Goal: Information Seeking & Learning: Stay updated

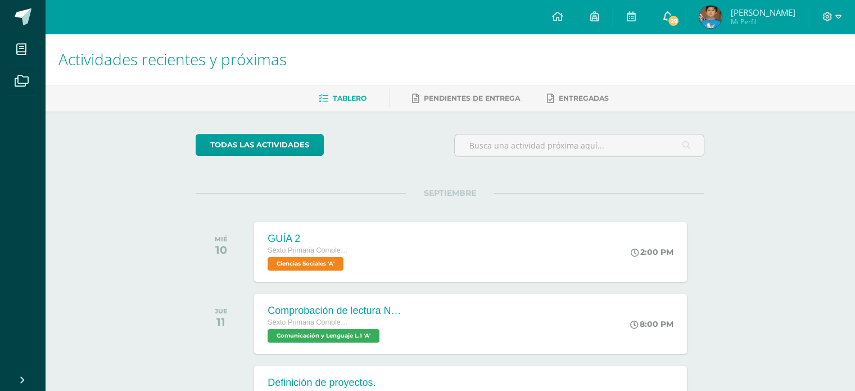
click at [669, 11] on link "29" at bounding box center [667, 17] width 36 height 34
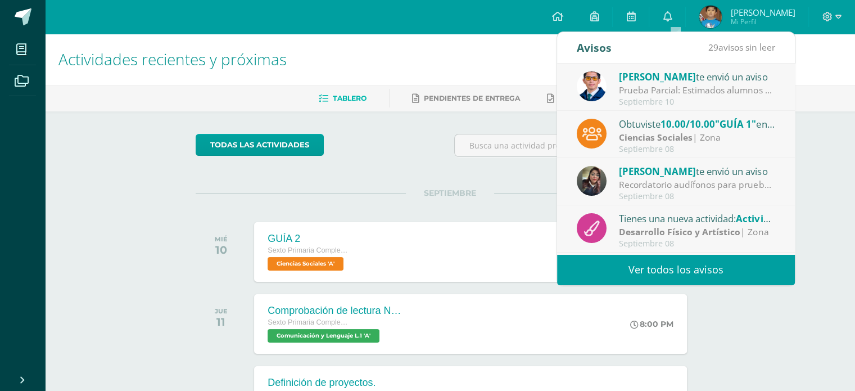
click at [659, 268] on link "Ver todos los avisos" at bounding box center [676, 269] width 238 height 31
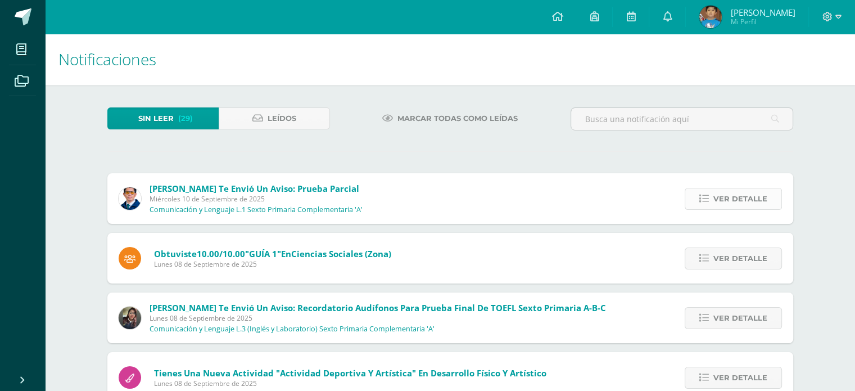
click at [717, 195] on span "Ver detalle" at bounding box center [740, 198] width 54 height 21
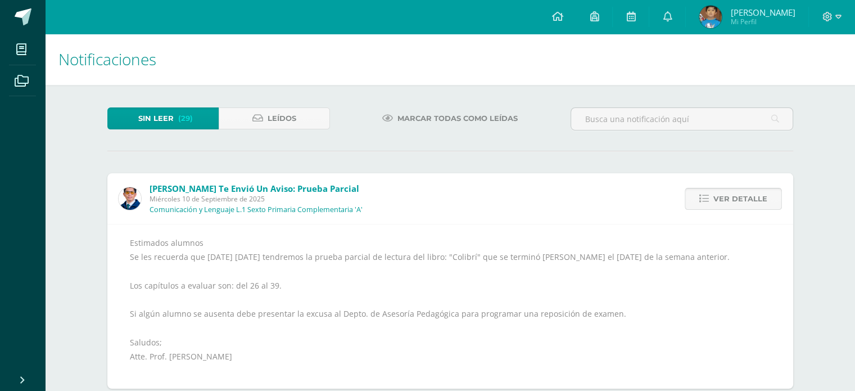
click at [717, 195] on span "Ver detalle" at bounding box center [740, 198] width 54 height 21
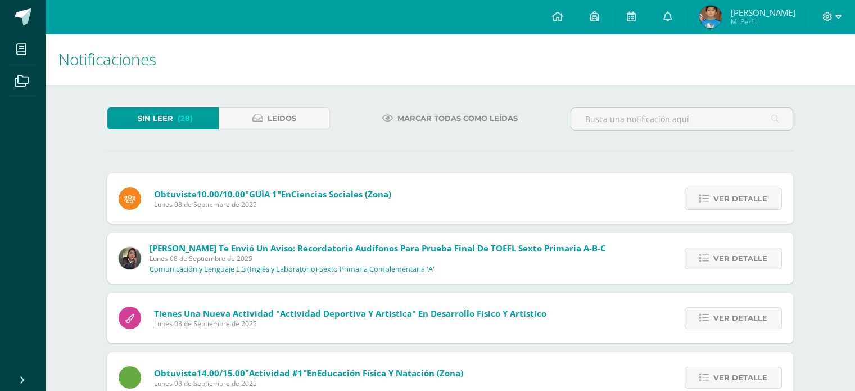
click at [717, 195] on span "Ver detalle" at bounding box center [740, 198] width 54 height 21
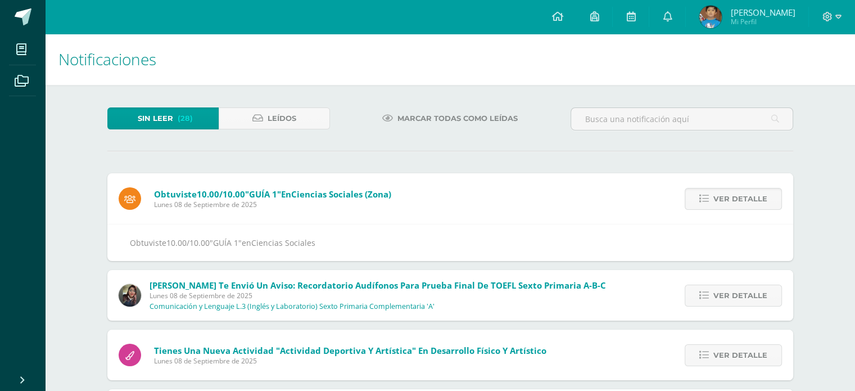
click at [717, 195] on span "Ver detalle" at bounding box center [740, 198] width 54 height 21
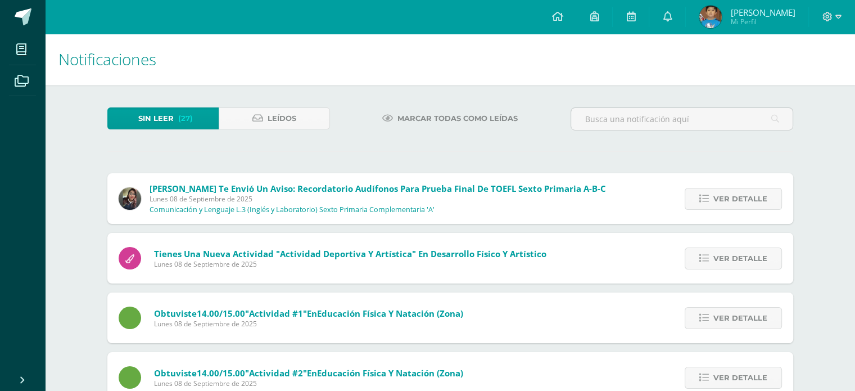
click at [717, 195] on span "Ver detalle" at bounding box center [740, 198] width 54 height 21
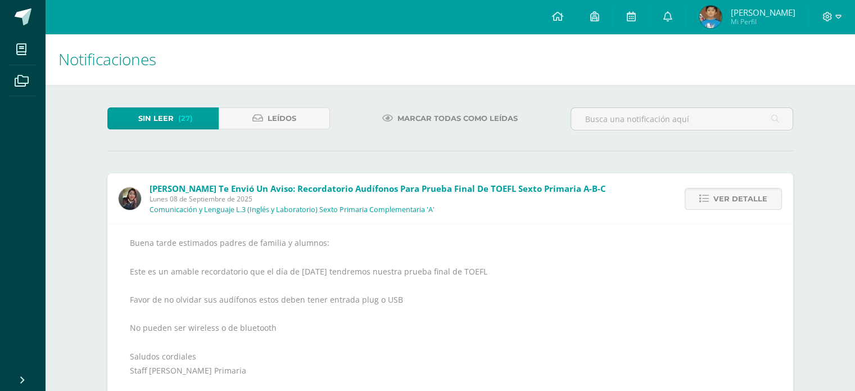
click at [717, 195] on span "Ver detalle" at bounding box center [740, 198] width 54 height 21
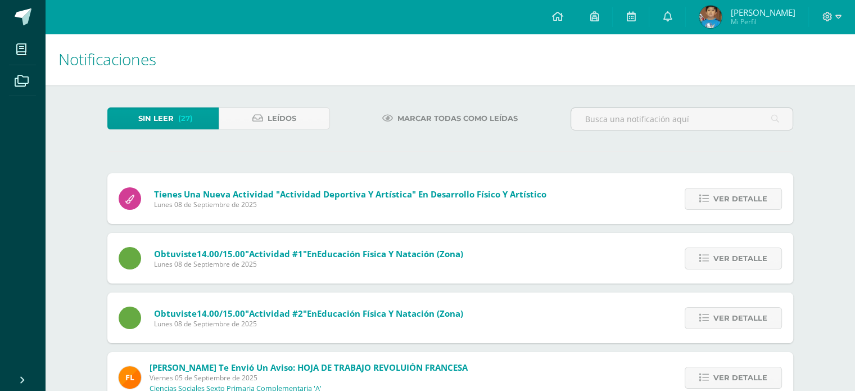
click at [717, 195] on span "Ver detalle" at bounding box center [740, 198] width 54 height 21
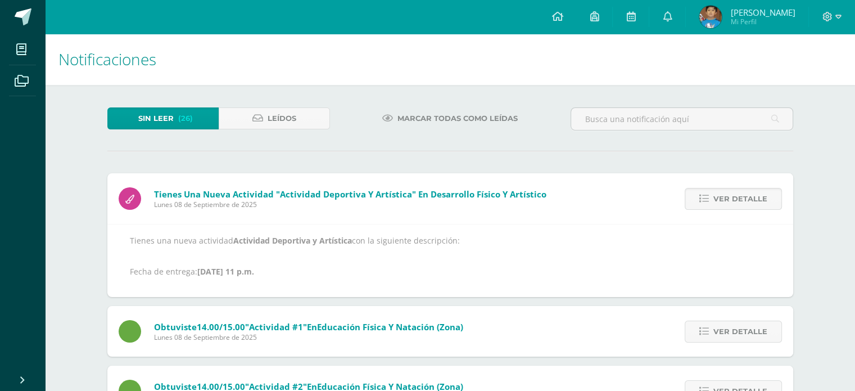
click at [717, 195] on span "Ver detalle" at bounding box center [740, 198] width 54 height 21
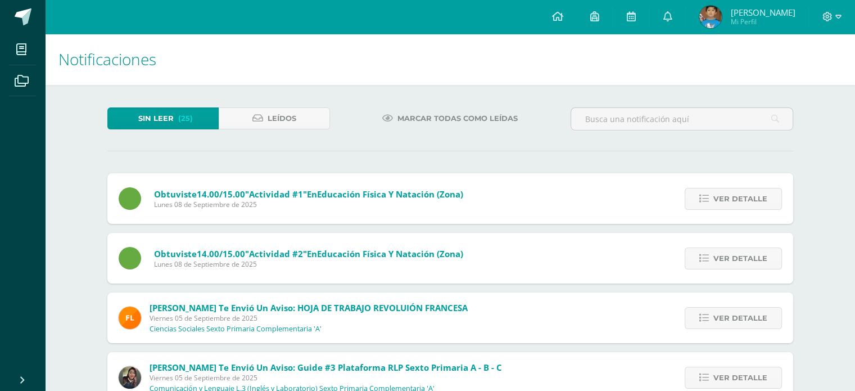
click at [717, 195] on span "Ver detalle" at bounding box center [740, 198] width 54 height 21
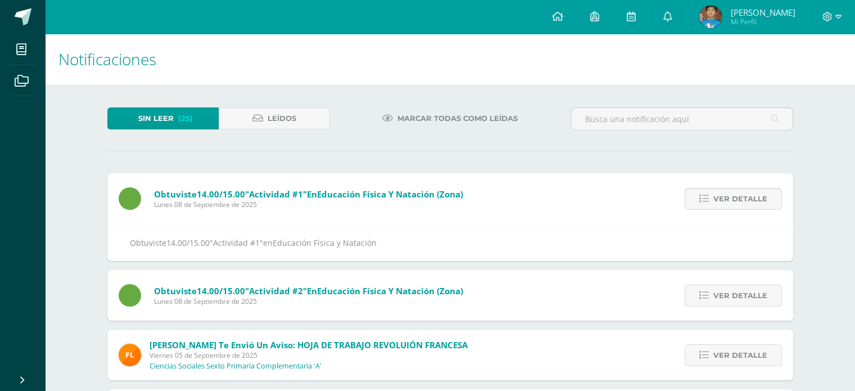
click at [717, 195] on span "Ver detalle" at bounding box center [740, 198] width 54 height 21
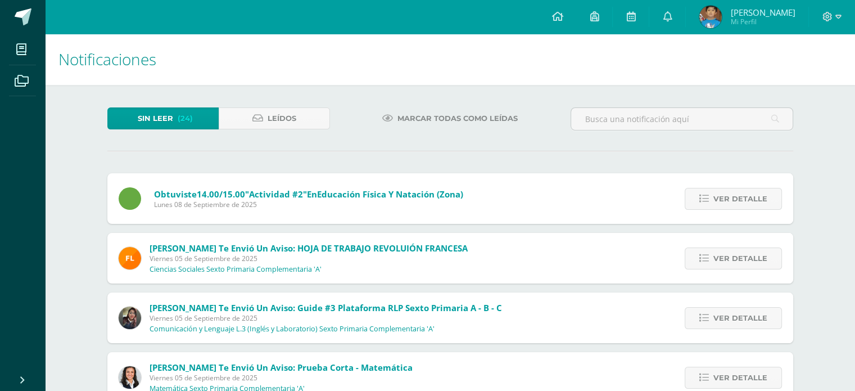
click at [717, 195] on span "Ver detalle" at bounding box center [740, 198] width 54 height 21
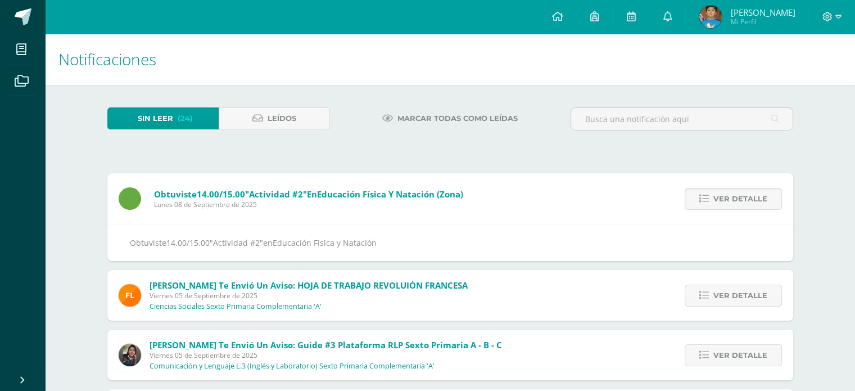
click at [717, 195] on span "Ver detalle" at bounding box center [740, 198] width 54 height 21
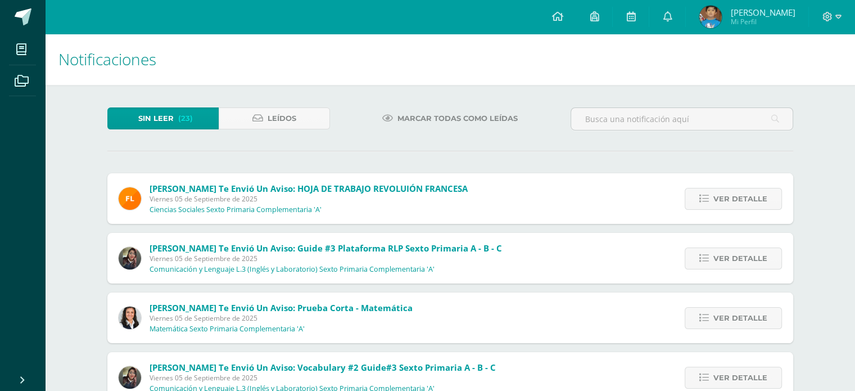
click at [717, 195] on span "Ver detalle" at bounding box center [740, 198] width 54 height 21
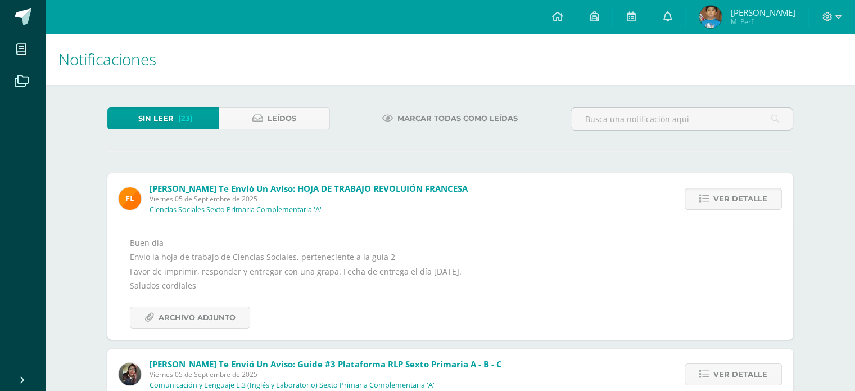
click at [717, 195] on span "Ver detalle" at bounding box center [740, 198] width 54 height 21
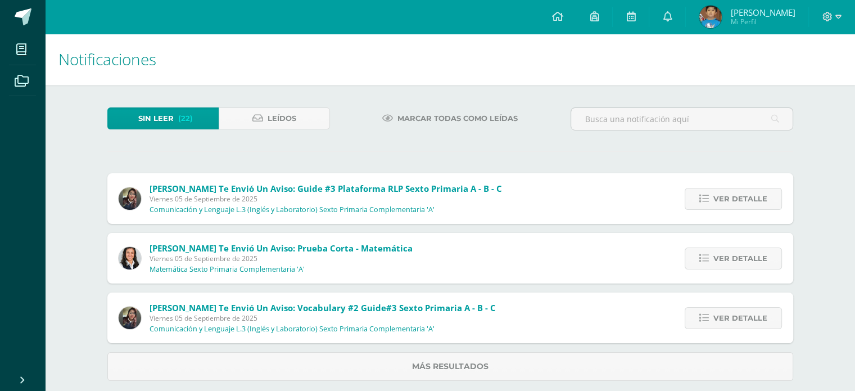
click at [717, 195] on span "Ver detalle" at bounding box center [740, 198] width 54 height 21
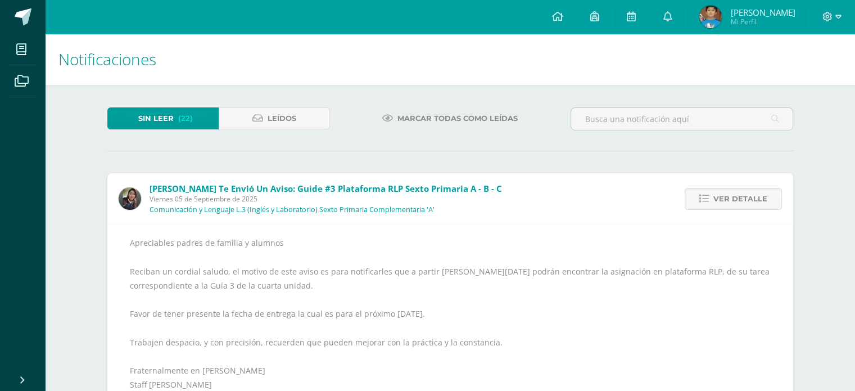
click at [717, 195] on span "Ver detalle" at bounding box center [740, 198] width 54 height 21
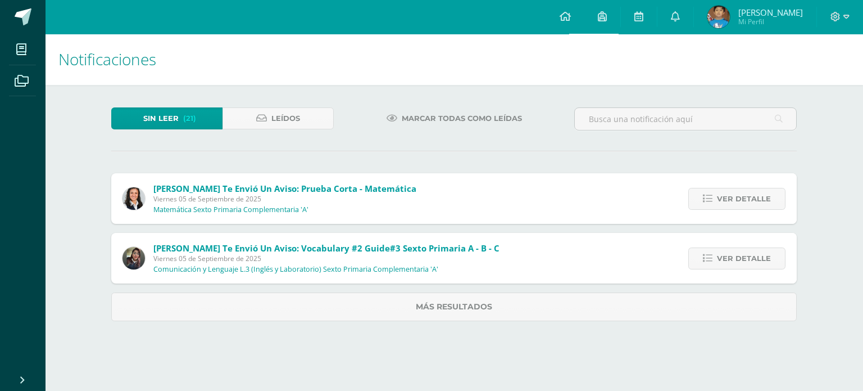
click at [717, 195] on link "Ver detalle" at bounding box center [736, 199] width 97 height 22
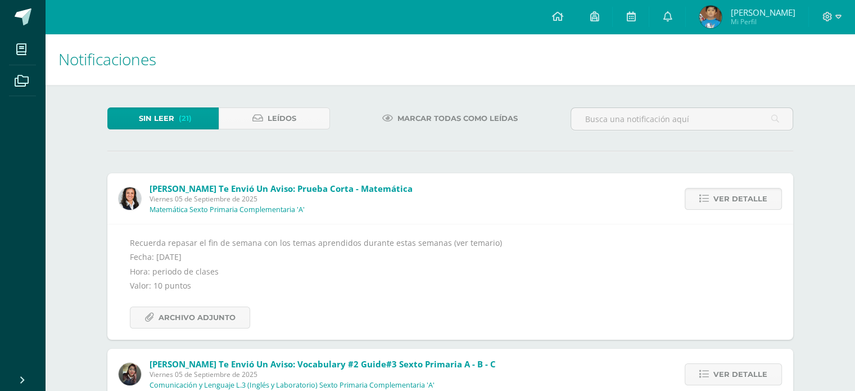
click at [717, 195] on span "Ver detalle" at bounding box center [740, 198] width 54 height 21
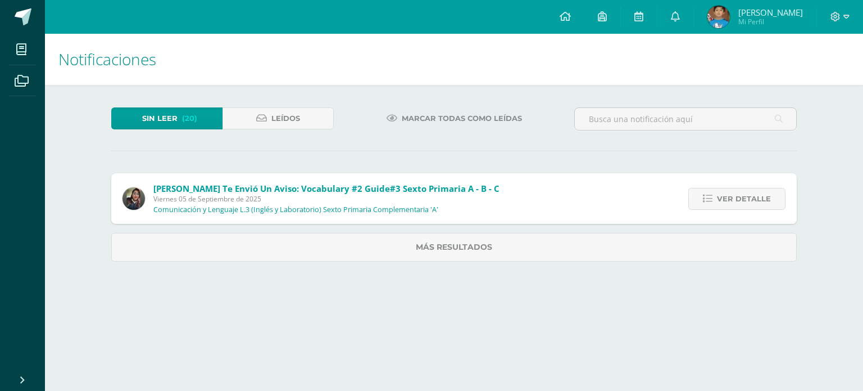
click at [717, 195] on link "Ver detalle" at bounding box center [736, 199] width 97 height 22
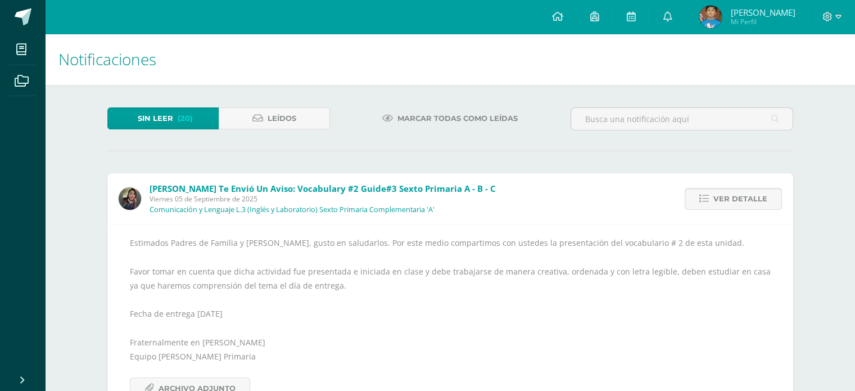
click at [717, 195] on span "Ver detalle" at bounding box center [740, 198] width 54 height 21
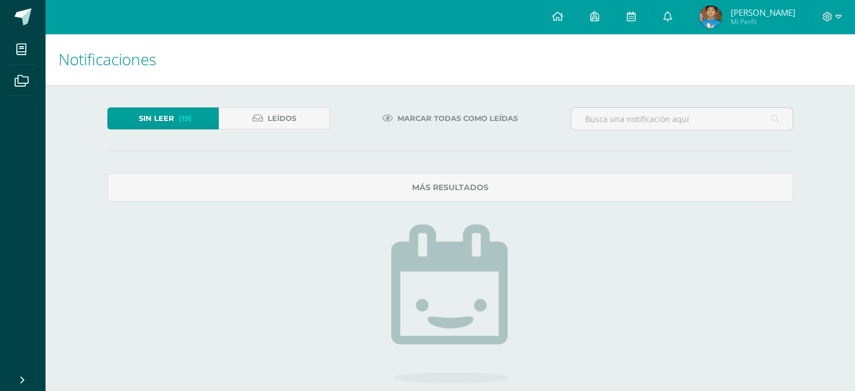
click at [155, 115] on span "Sin leer" at bounding box center [156, 118] width 35 height 21
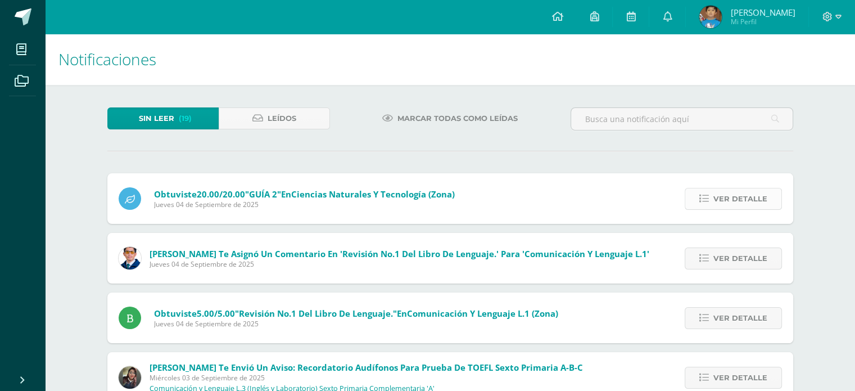
click at [712, 193] on link "Ver detalle" at bounding box center [732, 199] width 97 height 22
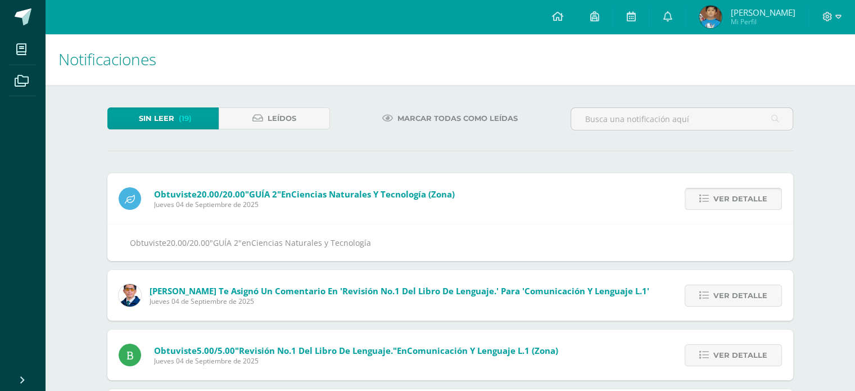
click at [712, 193] on link "Ver detalle" at bounding box center [732, 199] width 97 height 22
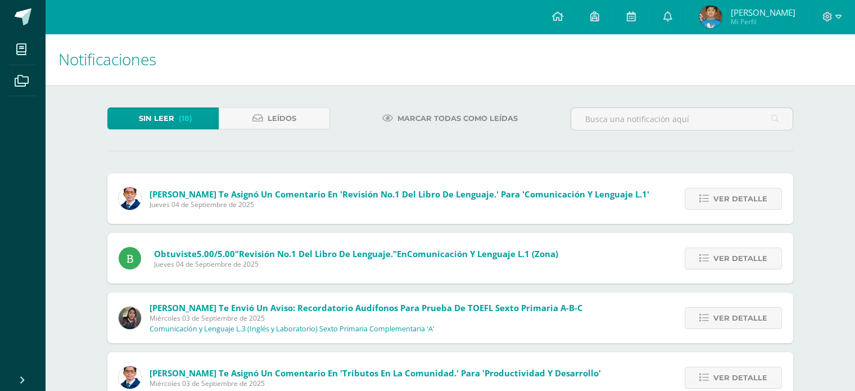
click at [267, 199] on span "Alejandro Zavala te asignó un comentario en 'Revisión No.1 del libro de lenguaj…" at bounding box center [399, 193] width 500 height 11
click at [702, 194] on icon at bounding box center [704, 199] width 10 height 10
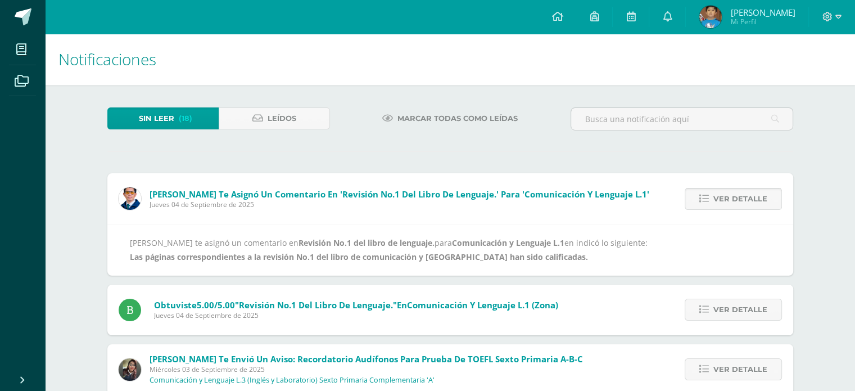
click at [702, 195] on icon at bounding box center [704, 199] width 10 height 10
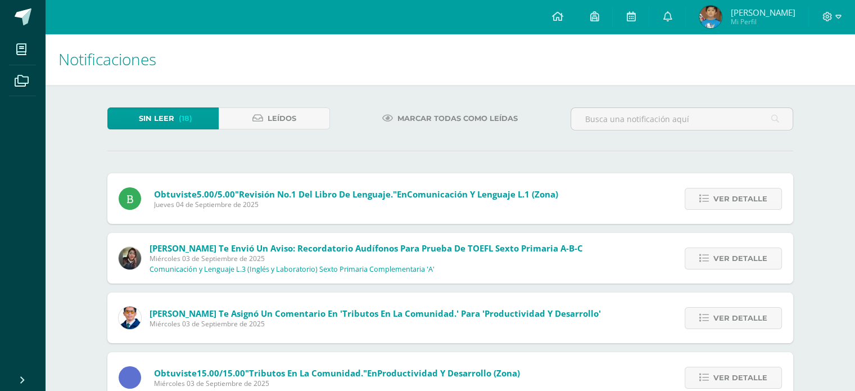
click at [702, 195] on icon at bounding box center [704, 199] width 10 height 10
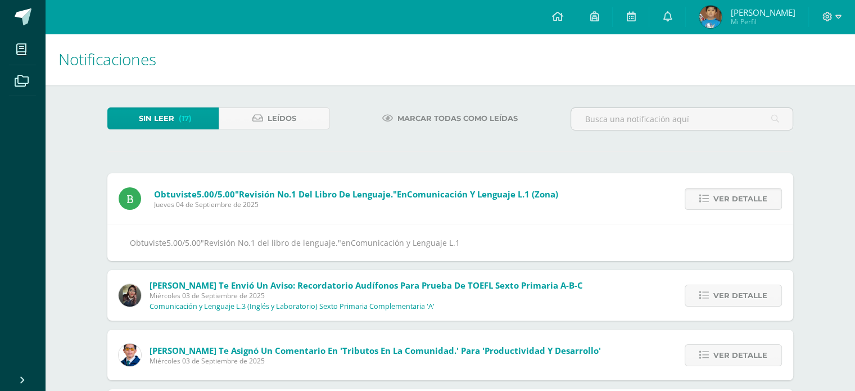
click at [702, 195] on icon at bounding box center [704, 199] width 10 height 10
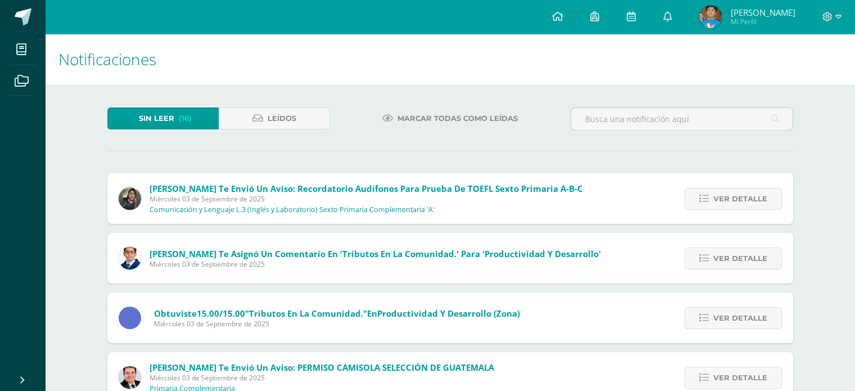
click at [702, 195] on icon at bounding box center [704, 199] width 10 height 10
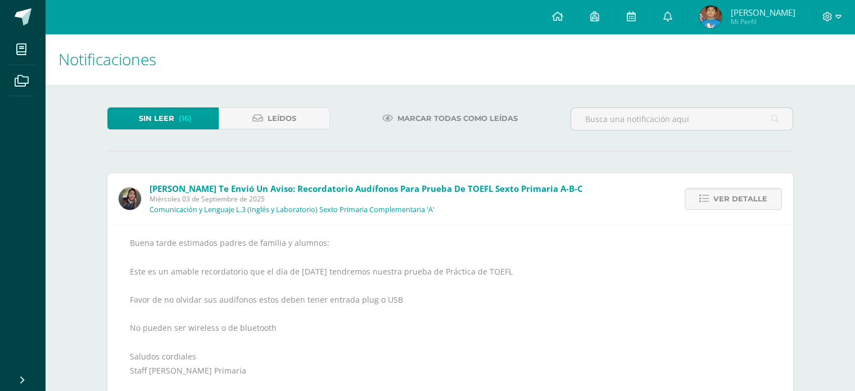
click at [702, 195] on icon at bounding box center [704, 199] width 10 height 10
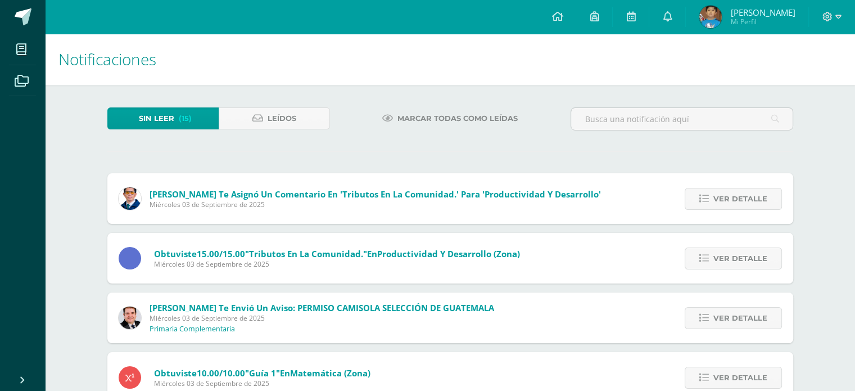
click at [702, 195] on icon at bounding box center [704, 199] width 10 height 10
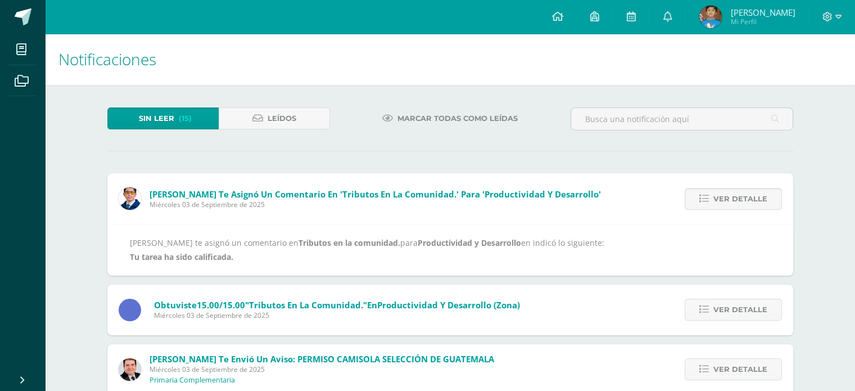
click at [702, 195] on icon at bounding box center [704, 199] width 10 height 10
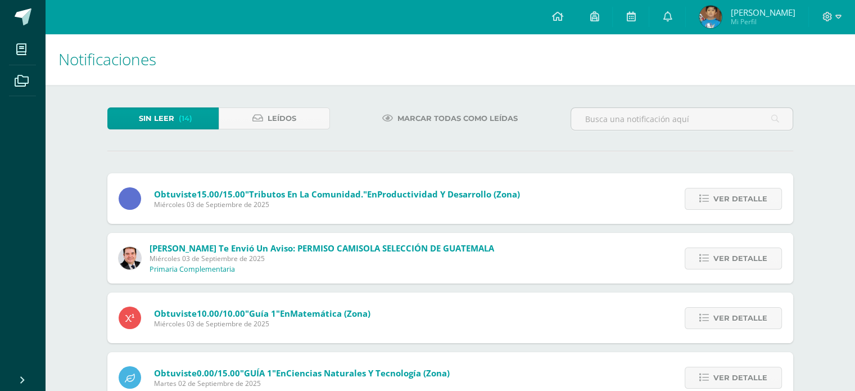
click at [702, 195] on icon at bounding box center [704, 199] width 10 height 10
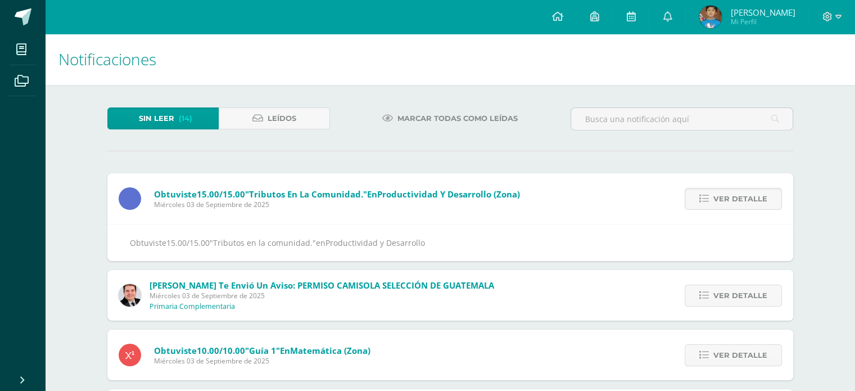
click at [702, 195] on icon at bounding box center [704, 199] width 10 height 10
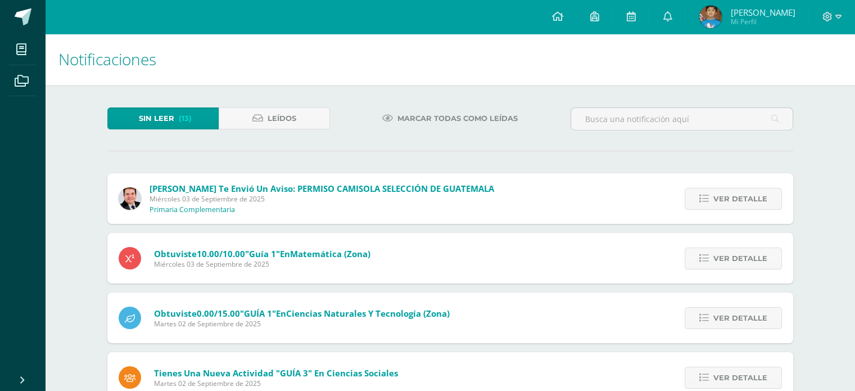
click at [702, 195] on icon at bounding box center [704, 199] width 10 height 10
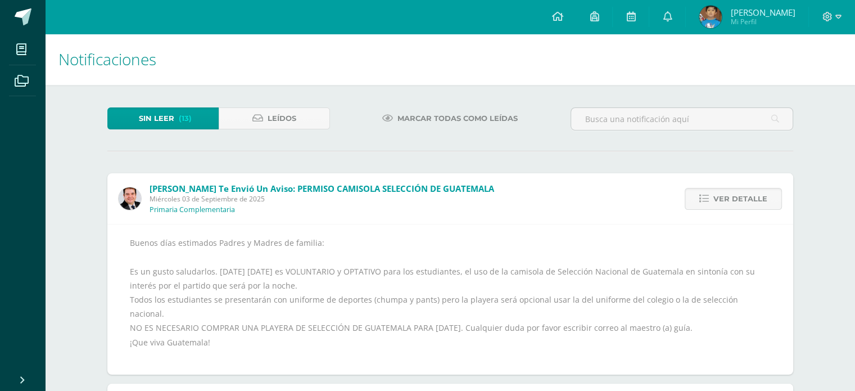
click at [702, 195] on icon at bounding box center [704, 199] width 10 height 10
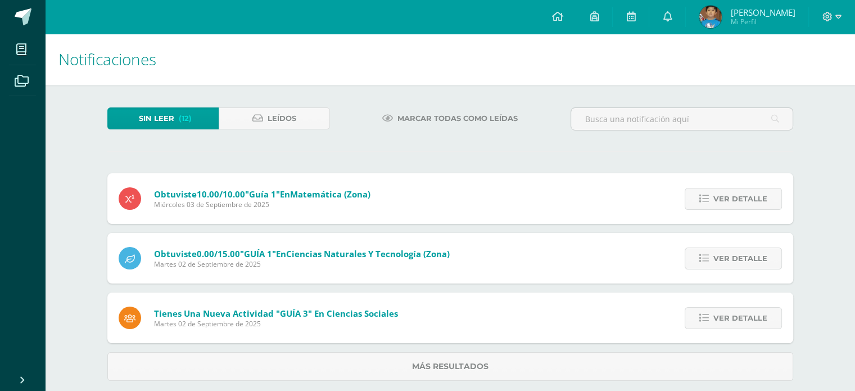
click at [702, 195] on icon at bounding box center [704, 199] width 10 height 10
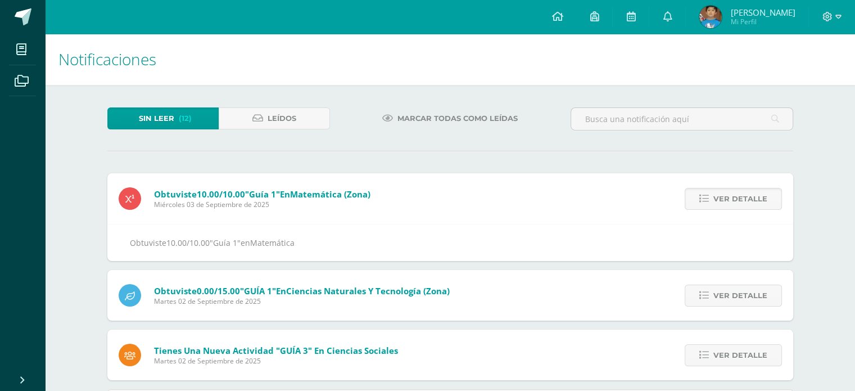
click at [702, 195] on icon at bounding box center [704, 199] width 10 height 10
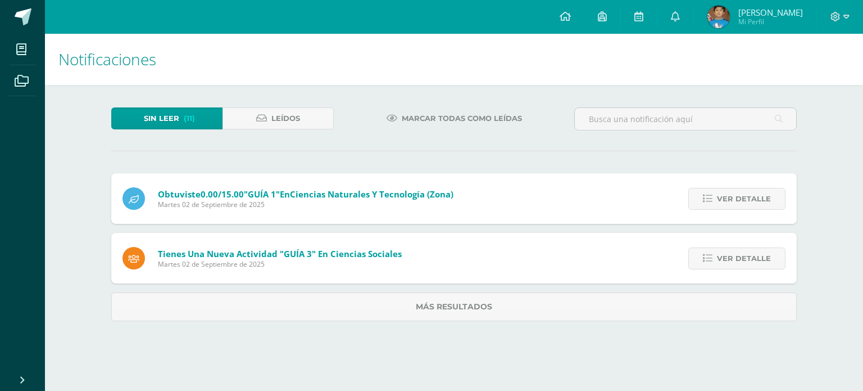
click at [702, 195] on link "Ver detalle" at bounding box center [736, 199] width 97 height 22
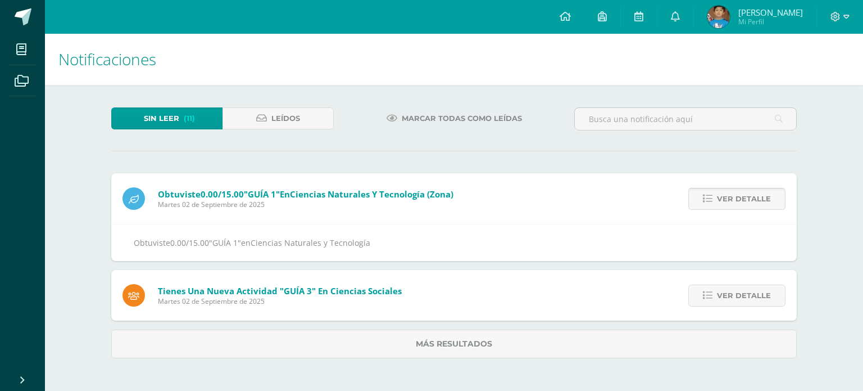
click at [738, 190] on span "Ver detalle" at bounding box center [744, 198] width 54 height 21
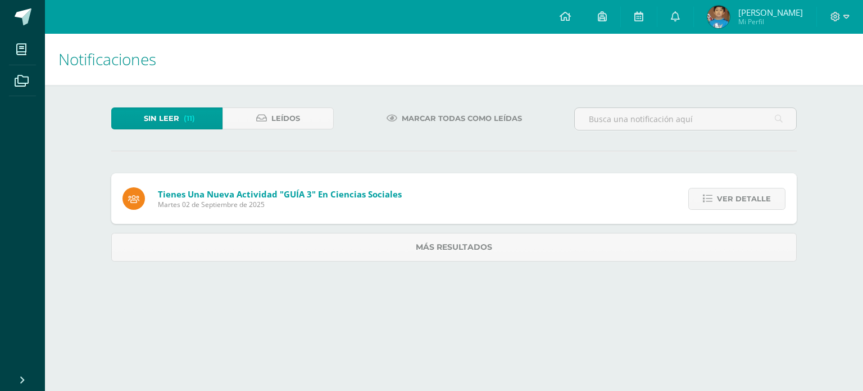
click at [738, 190] on span "Ver detalle" at bounding box center [744, 198] width 54 height 21
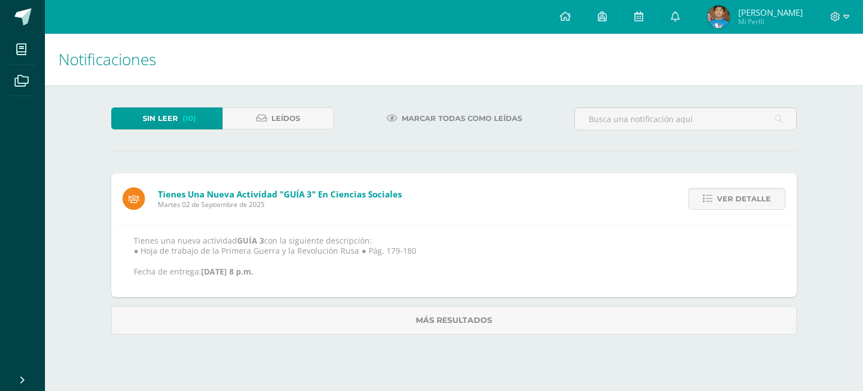
click at [738, 190] on span "Ver detalle" at bounding box center [744, 198] width 54 height 21
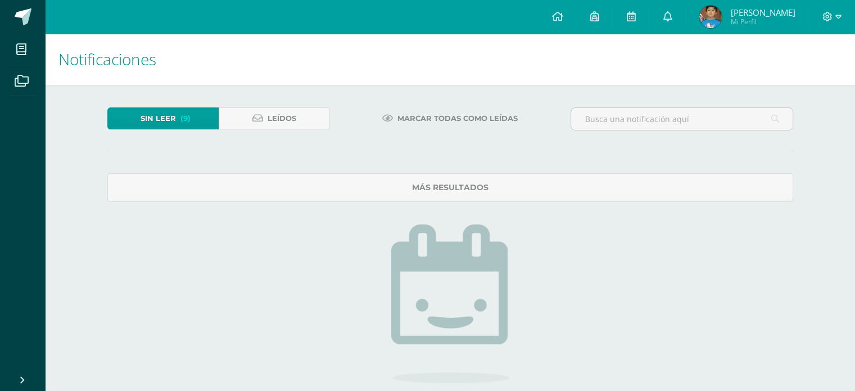
click at [169, 118] on span "Sin leer" at bounding box center [157, 118] width 35 height 21
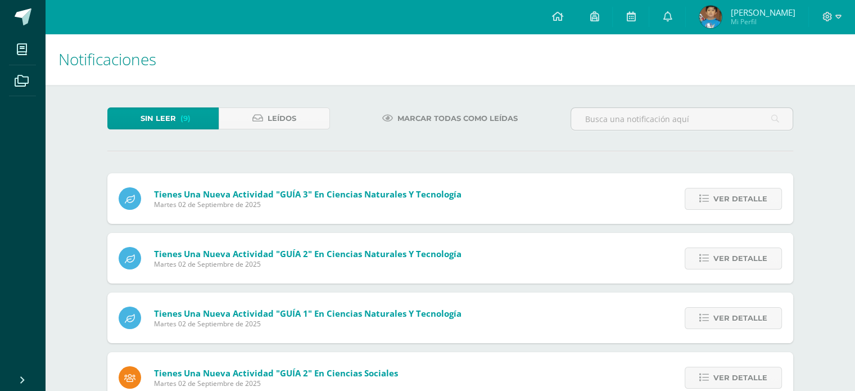
click at [411, 185] on div "Tienes una nueva actividad "GUÍA 3" En Ciencias Naturales y Tecnología [DATE]" at bounding box center [289, 198] width 365 height 51
click at [701, 201] on icon at bounding box center [704, 199] width 10 height 10
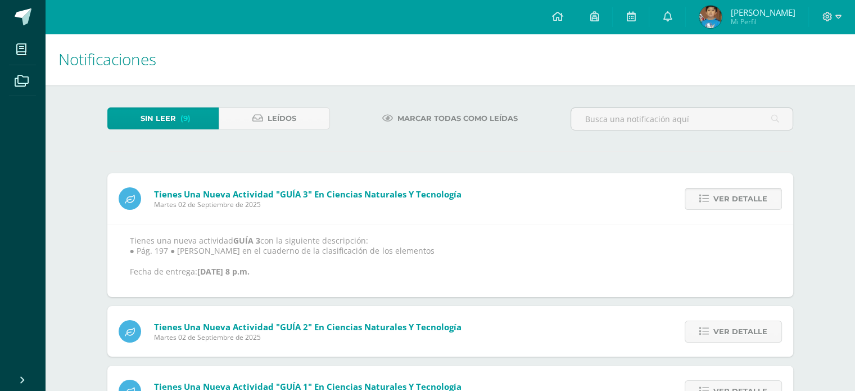
click at [702, 199] on icon at bounding box center [704, 199] width 10 height 10
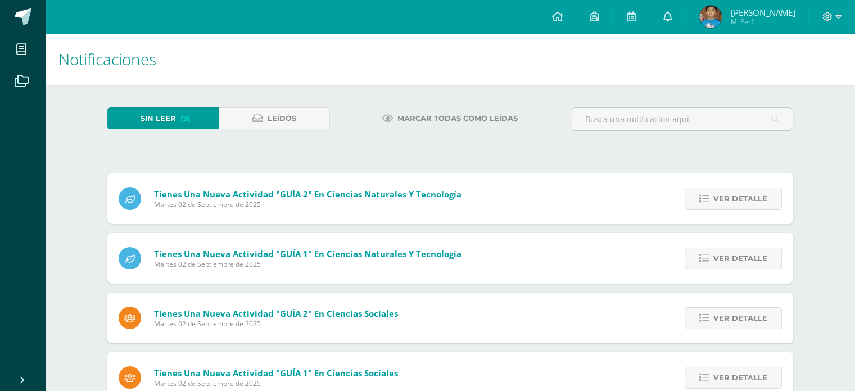
click at [702, 199] on icon at bounding box center [704, 199] width 10 height 10
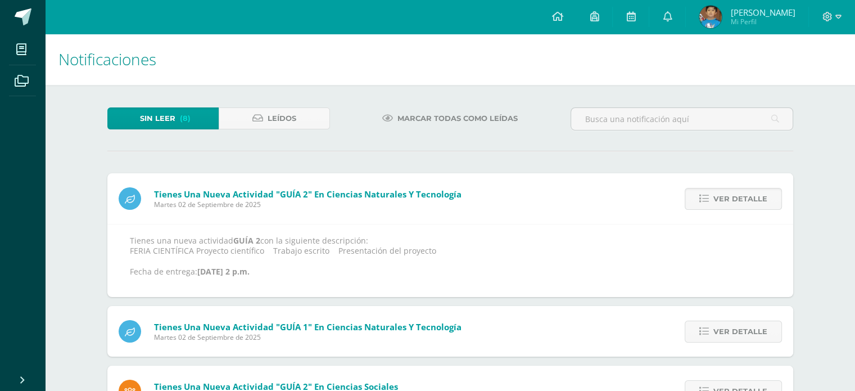
click at [702, 199] on icon at bounding box center [704, 199] width 10 height 10
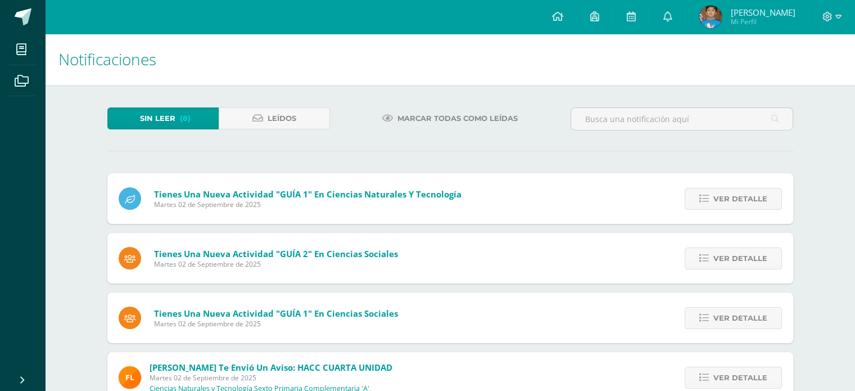
click at [702, 199] on icon at bounding box center [704, 199] width 10 height 10
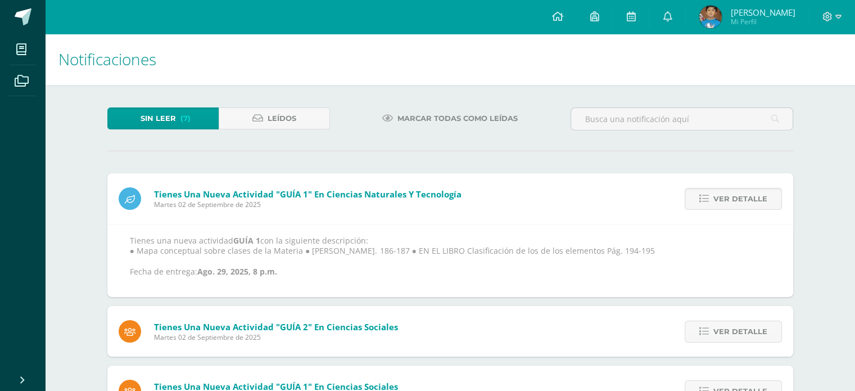
click at [702, 199] on icon at bounding box center [704, 199] width 10 height 10
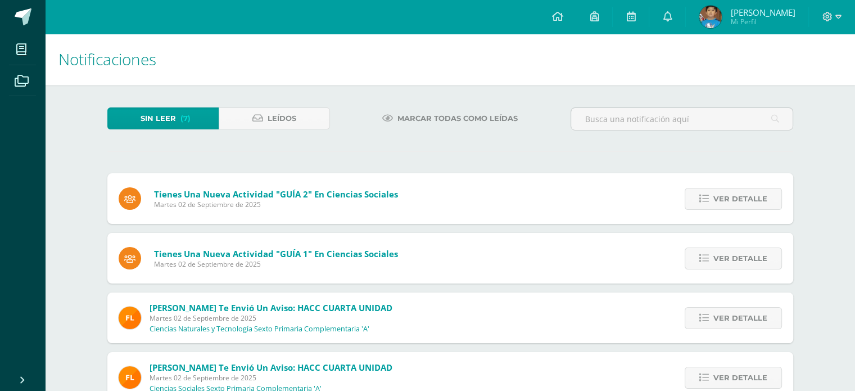
click at [702, 199] on icon at bounding box center [704, 199] width 10 height 10
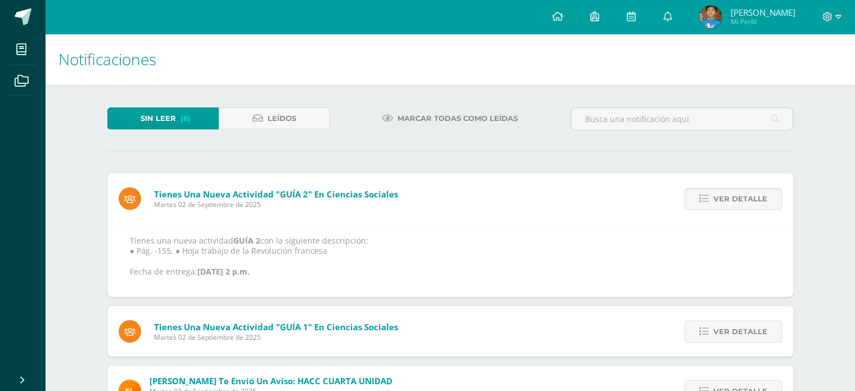
click at [702, 199] on icon at bounding box center [704, 199] width 10 height 10
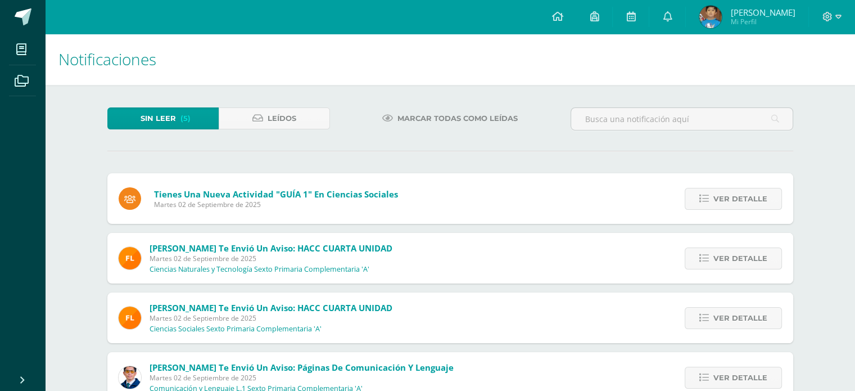
click at [702, 199] on icon at bounding box center [704, 199] width 10 height 10
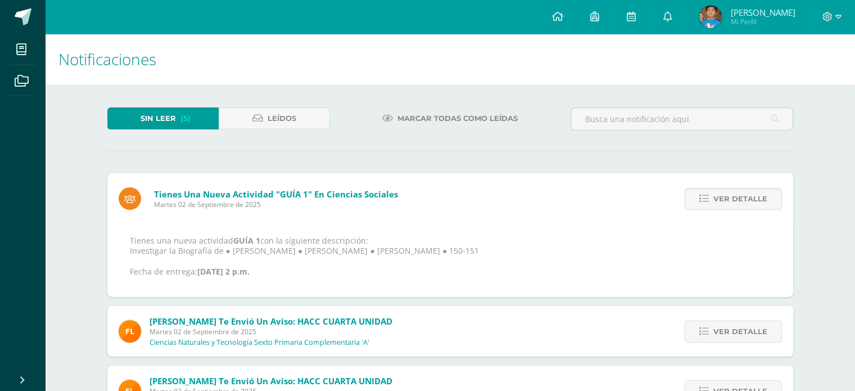
click at [702, 199] on icon at bounding box center [704, 199] width 10 height 10
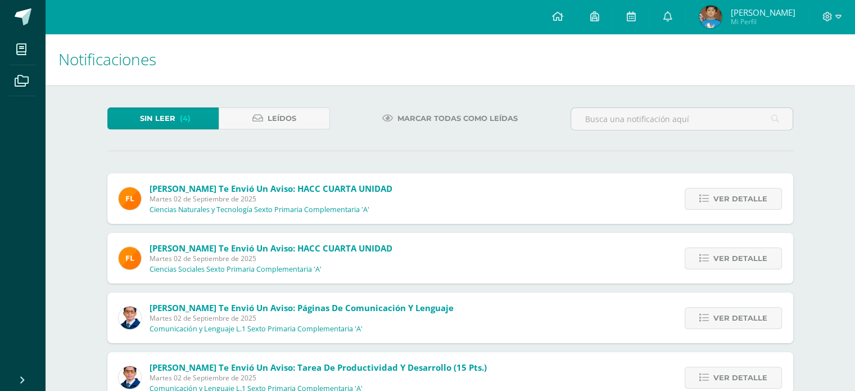
click at [702, 199] on icon at bounding box center [704, 199] width 10 height 10
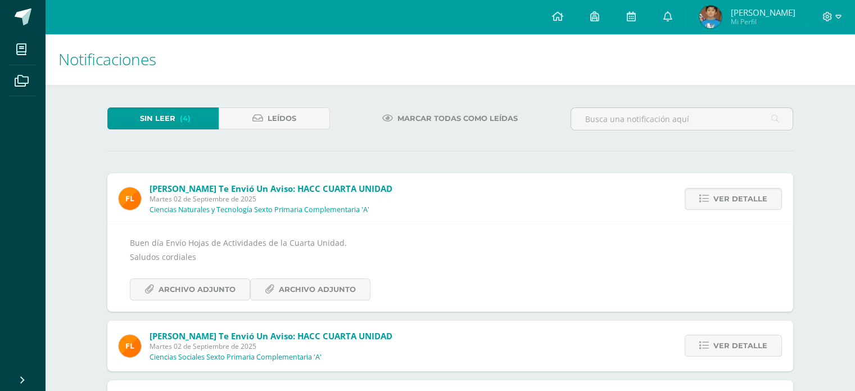
click at [702, 199] on icon at bounding box center [704, 199] width 10 height 10
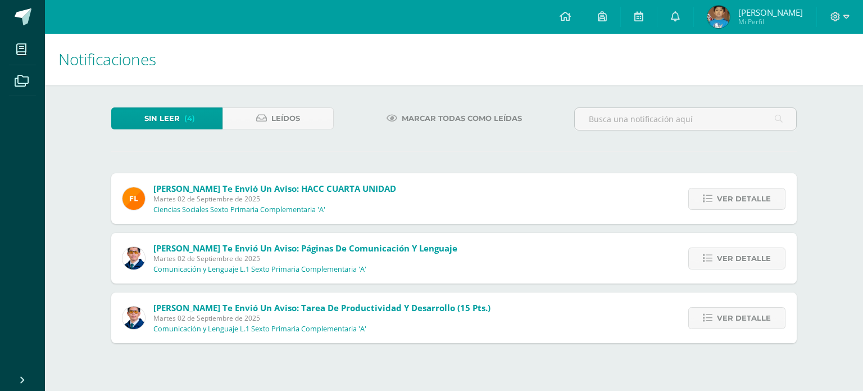
click at [702, 199] on link "Ver detalle" at bounding box center [736, 199] width 97 height 22
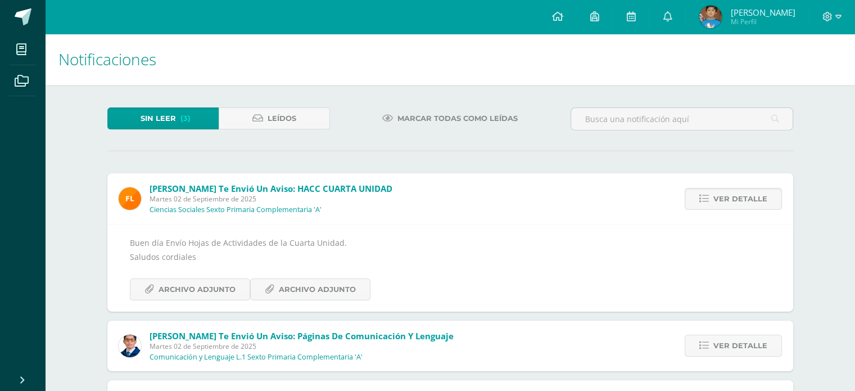
click at [702, 199] on icon at bounding box center [704, 199] width 10 height 10
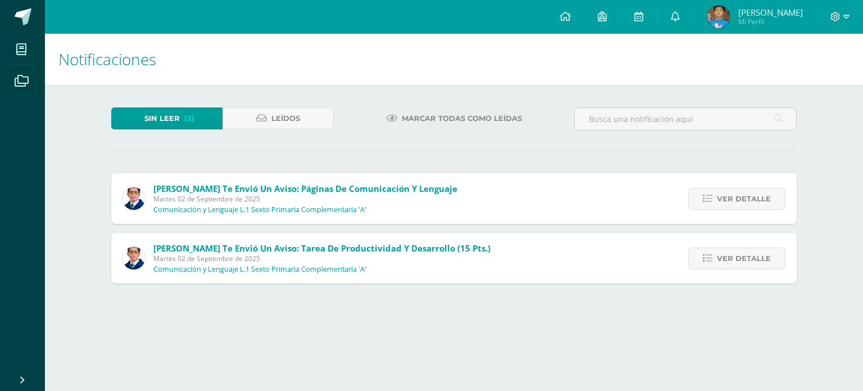
click at [702, 199] on link "Ver detalle" at bounding box center [736, 199] width 97 height 22
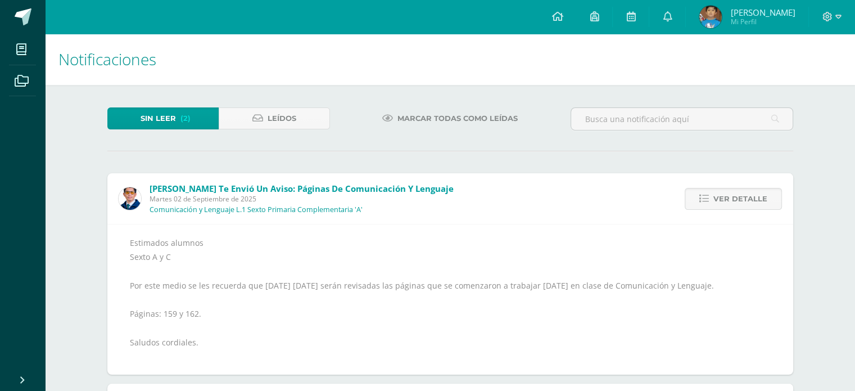
click at [702, 199] on icon at bounding box center [704, 199] width 10 height 10
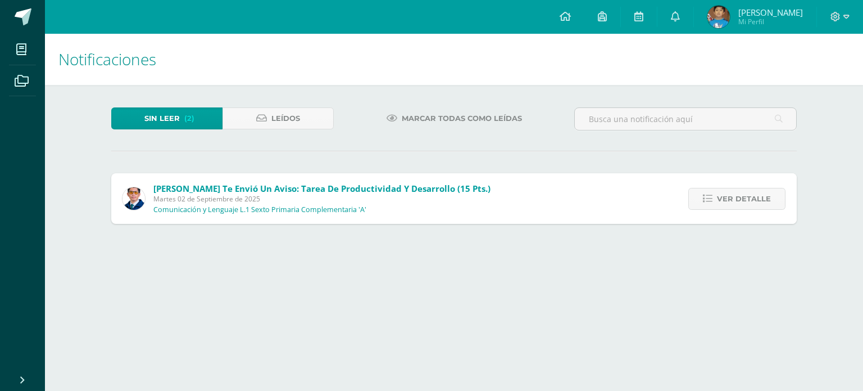
click at [702, 199] on link "Ver detalle" at bounding box center [736, 199] width 97 height 22
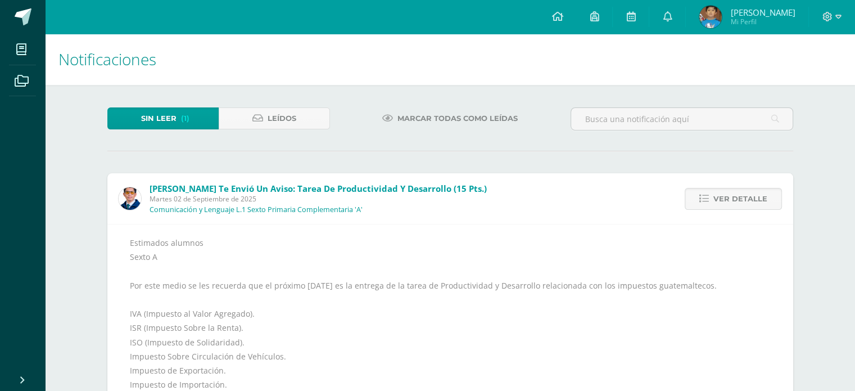
click at [702, 199] on icon at bounding box center [704, 199] width 10 height 10
